Goal: Entertainment & Leisure: Consume media (video, audio)

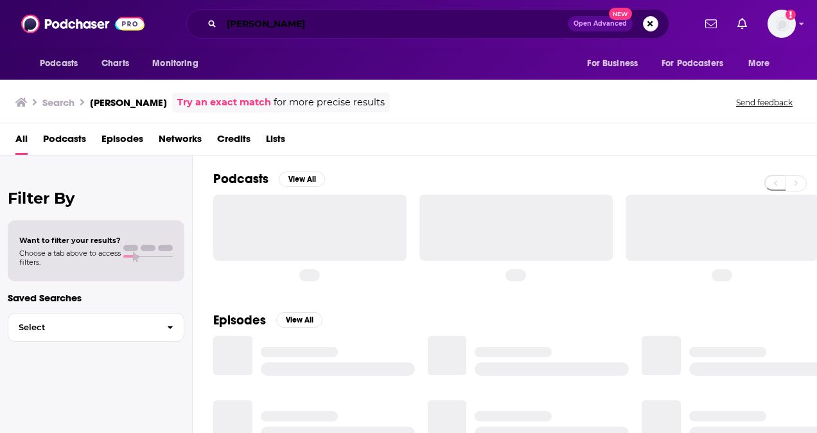
click at [403, 22] on input "[PERSON_NAME]" at bounding box center [394, 23] width 346 height 21
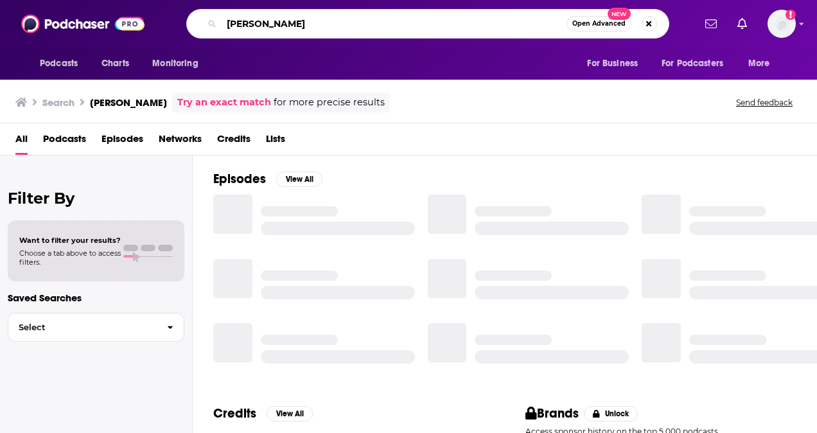
click at [403, 22] on input "[PERSON_NAME]" at bounding box center [393, 23] width 345 height 21
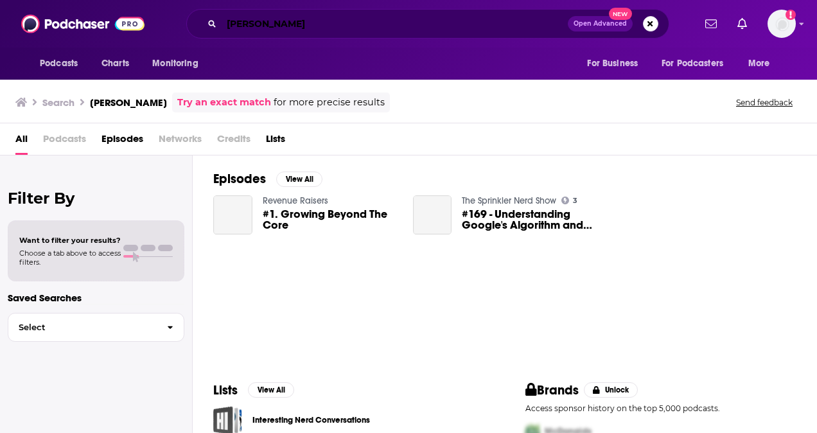
click at [363, 21] on input "[PERSON_NAME]" at bounding box center [394, 23] width 346 height 21
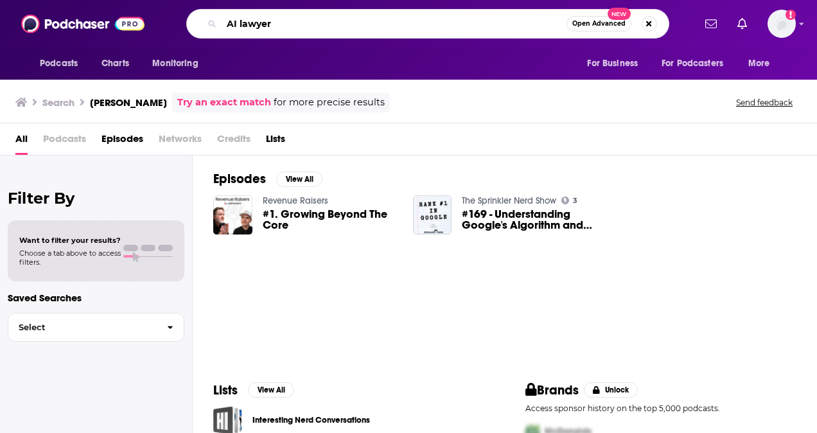
type input "AI lawyer"
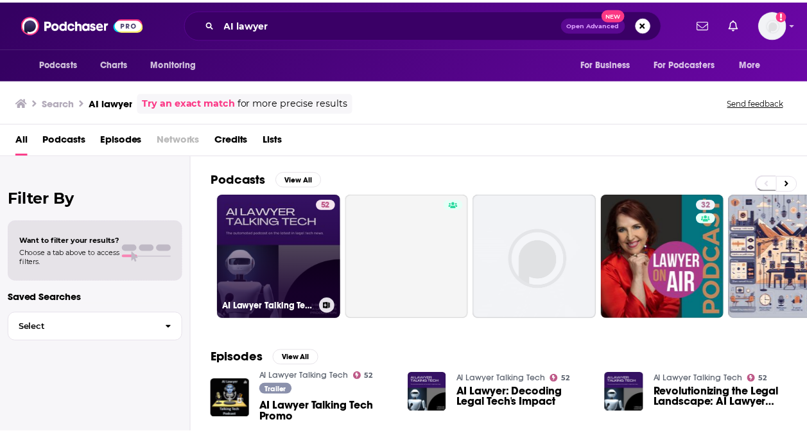
scroll to position [50, 0]
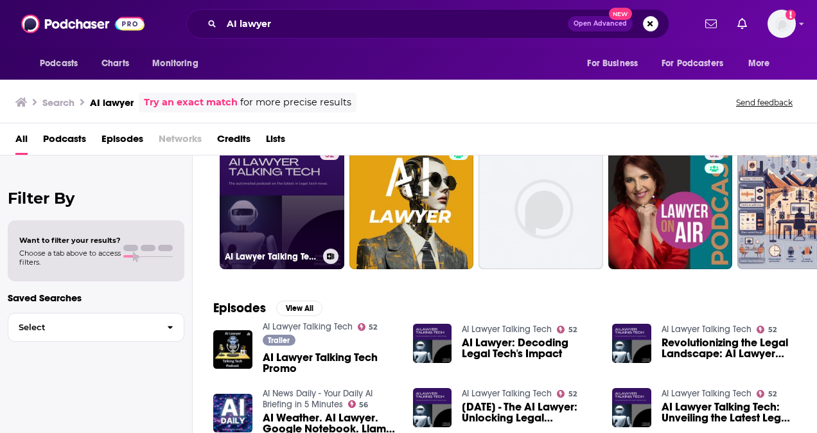
click at [281, 192] on link "52 AI Lawyer Talking Tech" at bounding box center [282, 206] width 125 height 125
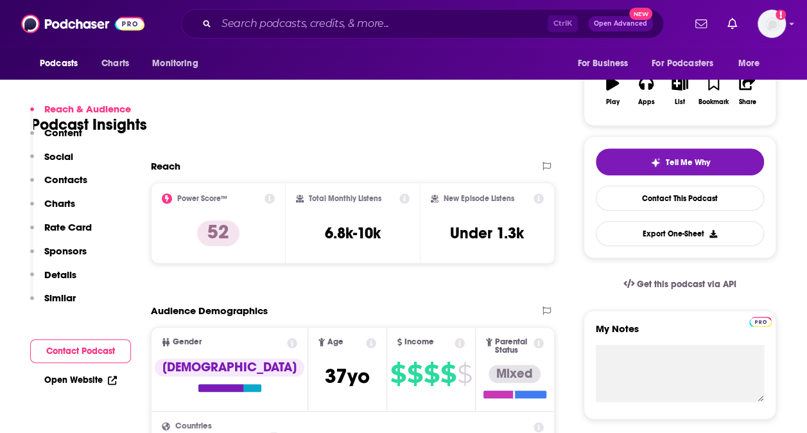
scroll to position [100, 0]
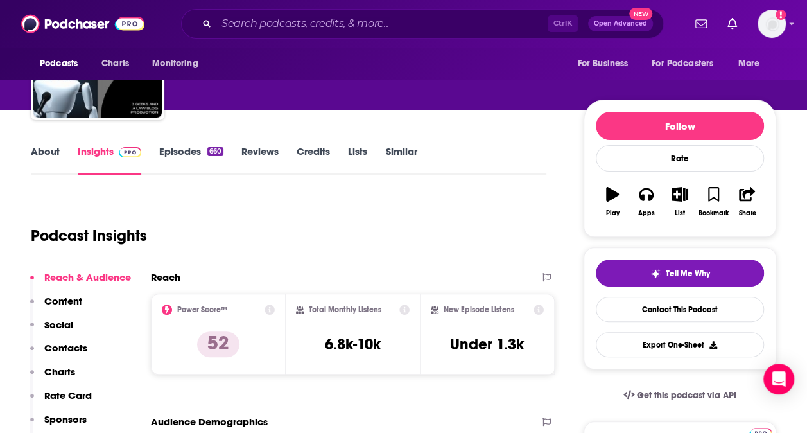
click at [207, 161] on link "Episodes 660" at bounding box center [191, 160] width 64 height 30
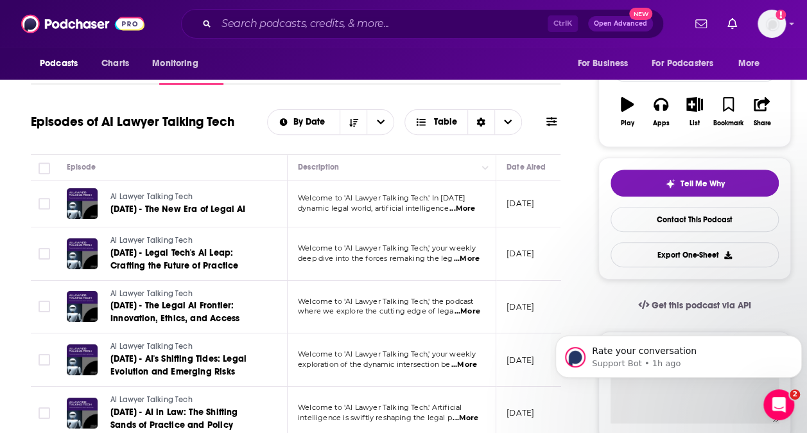
scroll to position [190, 0]
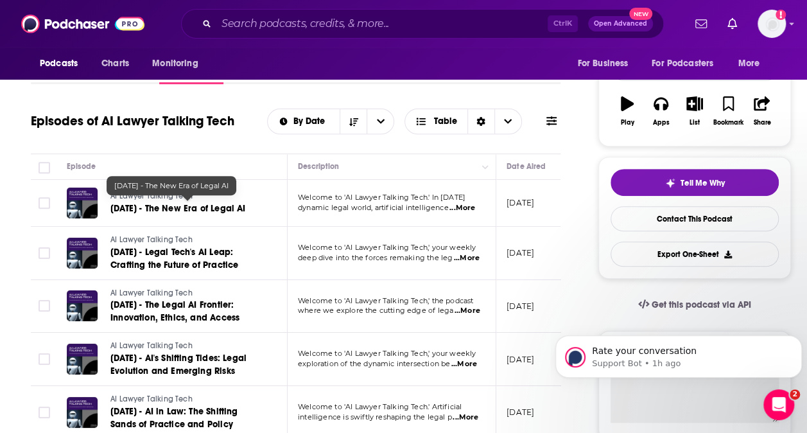
click at [225, 203] on span "[DATE] - The New Era of Legal AI" at bounding box center [177, 208] width 135 height 11
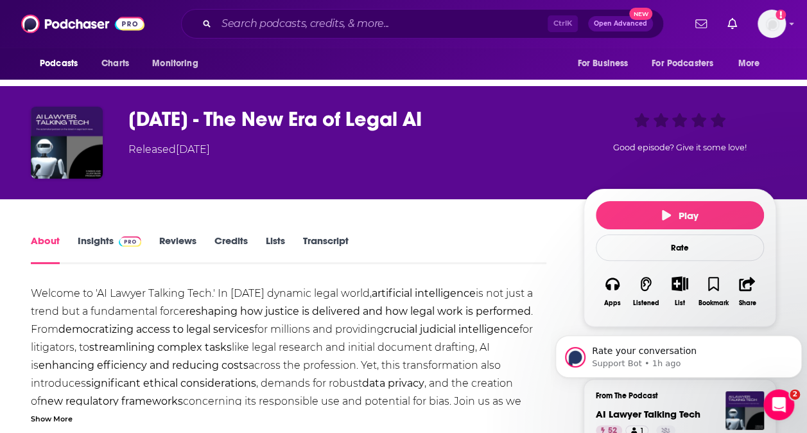
scroll to position [43, 0]
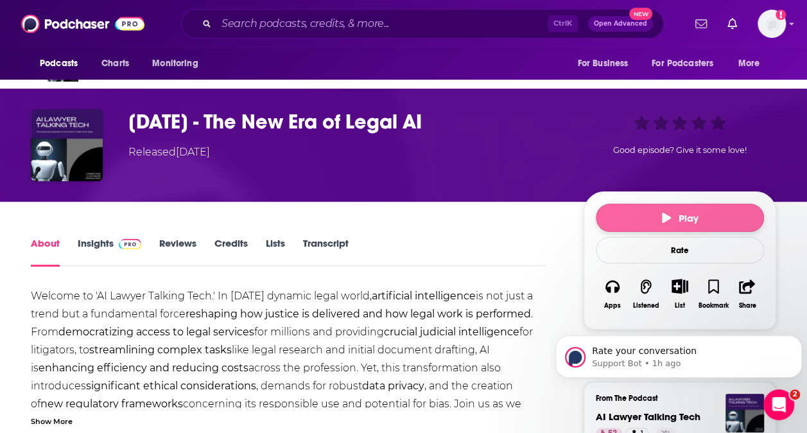
click at [686, 213] on span "Play" at bounding box center [680, 218] width 37 height 12
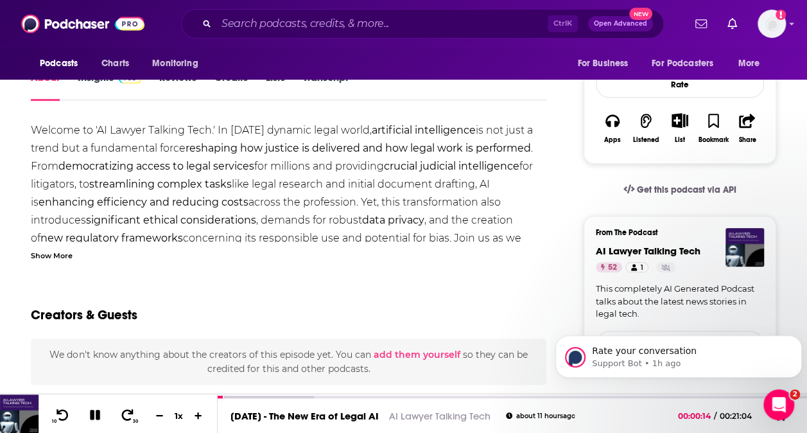
scroll to position [217, 0]
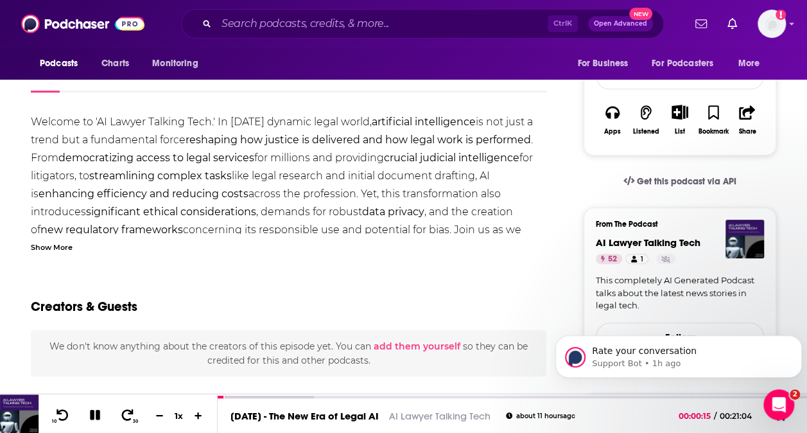
click at [64, 245] on div "Show More" at bounding box center [52, 246] width 42 height 12
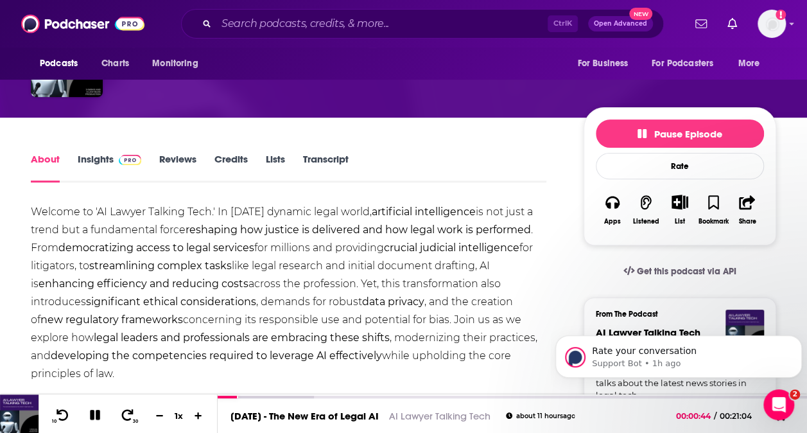
scroll to position [0, 0]
